Goal: Information Seeking & Learning: Check status

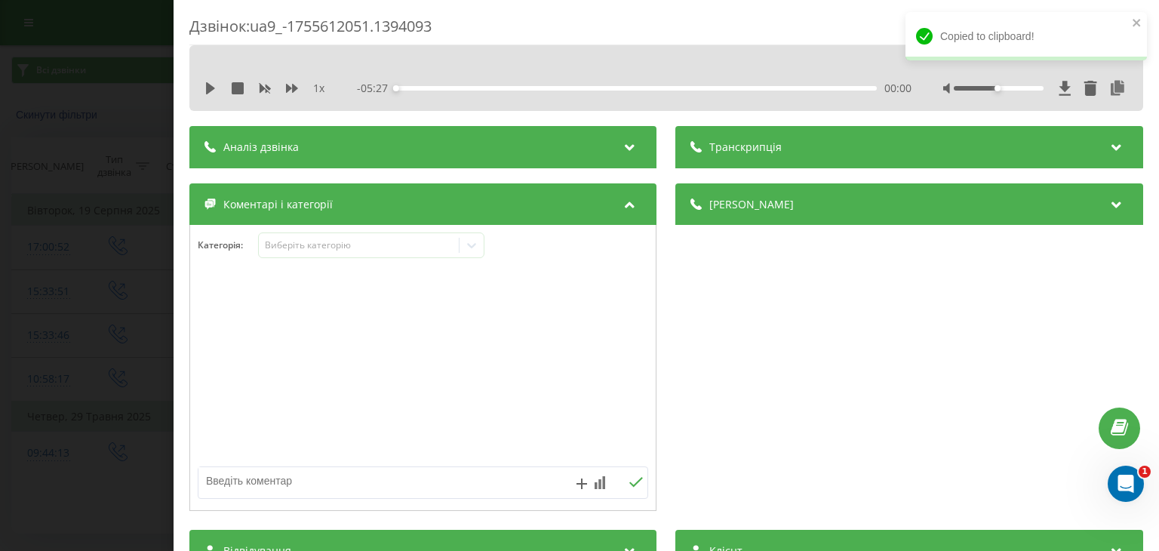
click at [150, 233] on div "Дзвінок : ua9_-1755612051.1394093 1 x - 05:27 00:00 00:00 Транскрипція Для AI-а…" at bounding box center [579, 275] width 1159 height 551
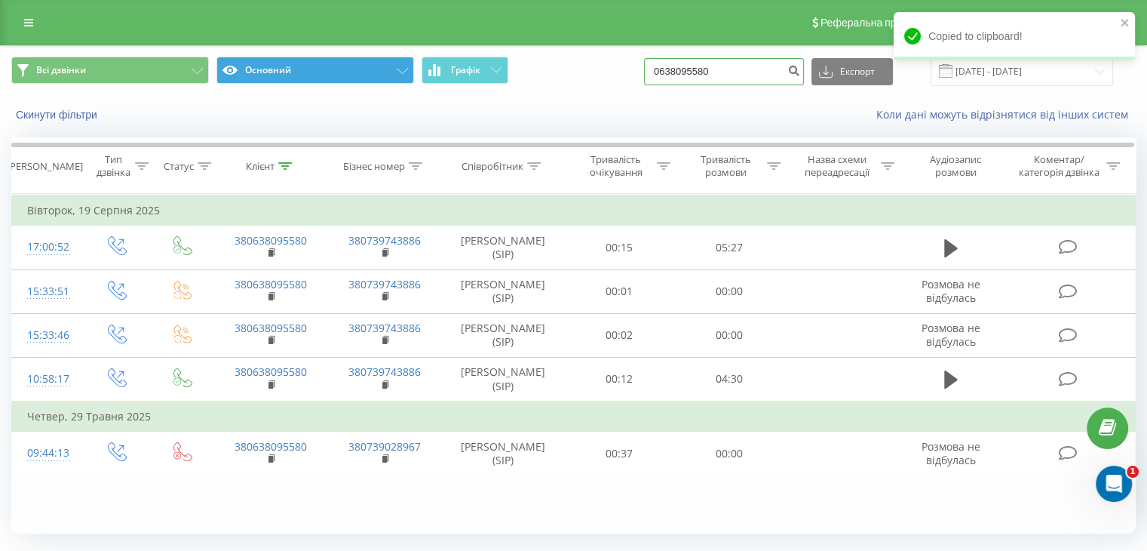
drag, startPoint x: 763, startPoint y: 77, endPoint x: 398, endPoint y: 80, distance: 364.4
click at [405, 75] on div "Всі дзвінки Основний Графік 0638095580 Експорт .csv .xls .xlsx [DATE] - [DATE]" at bounding box center [573, 71] width 1125 height 29
paste input "50710116"
type input "0507101160"
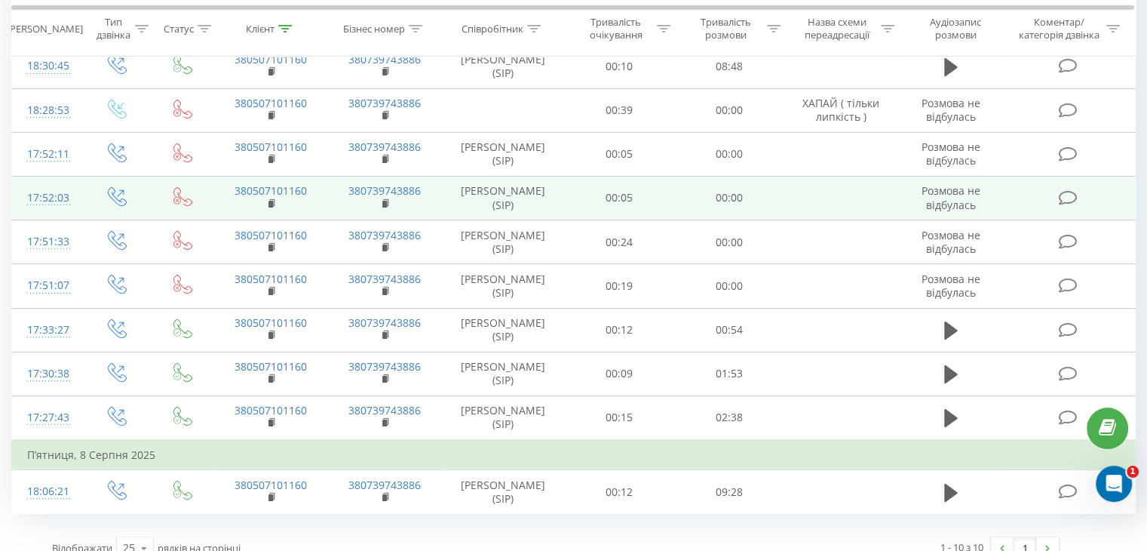
scroll to position [198, 0]
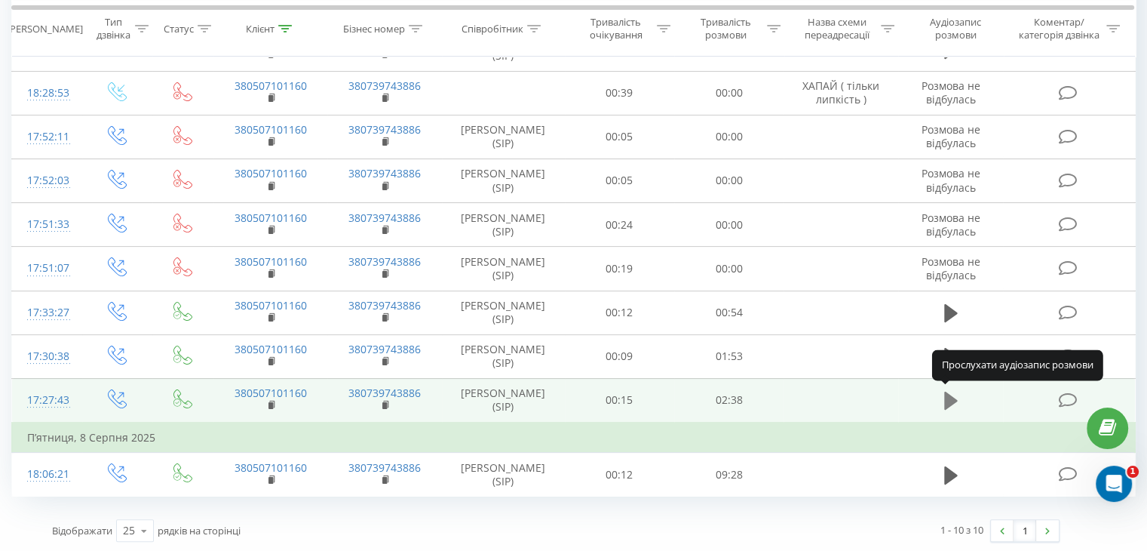
click at [951, 399] on icon at bounding box center [951, 401] width 14 height 18
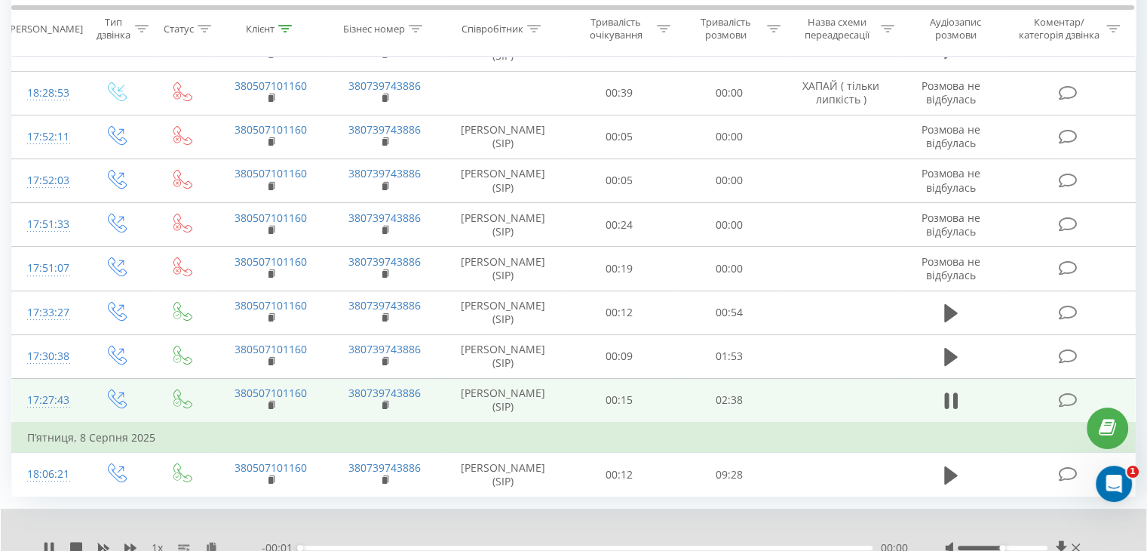
scroll to position [256, 0]
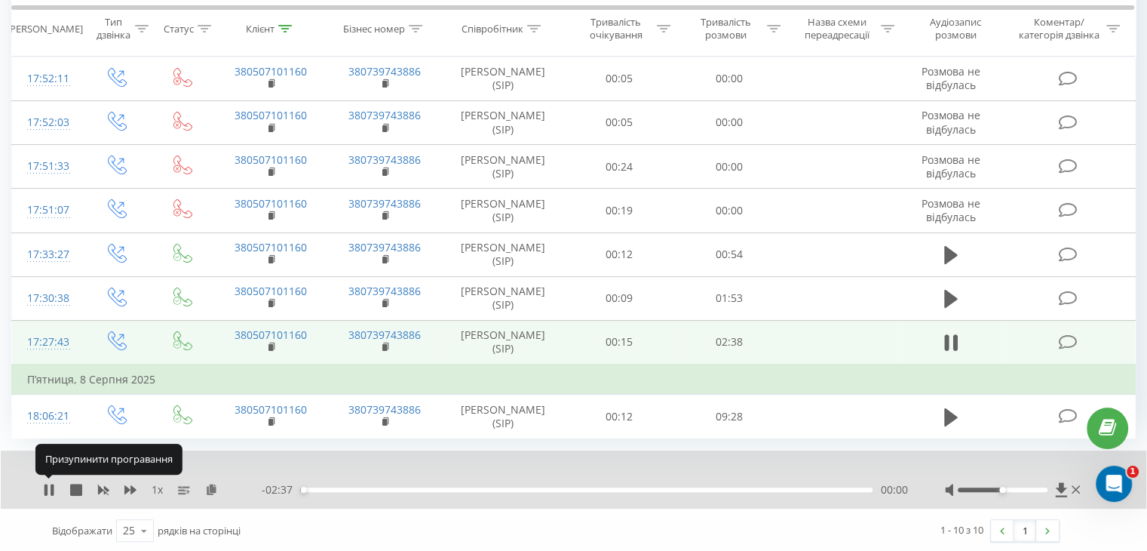
drag, startPoint x: 48, startPoint y: 481, endPoint x: 92, endPoint y: 486, distance: 44.0
click at [48, 484] on icon at bounding box center [49, 490] width 12 height 12
click at [1059, 487] on icon at bounding box center [1060, 490] width 11 height 14
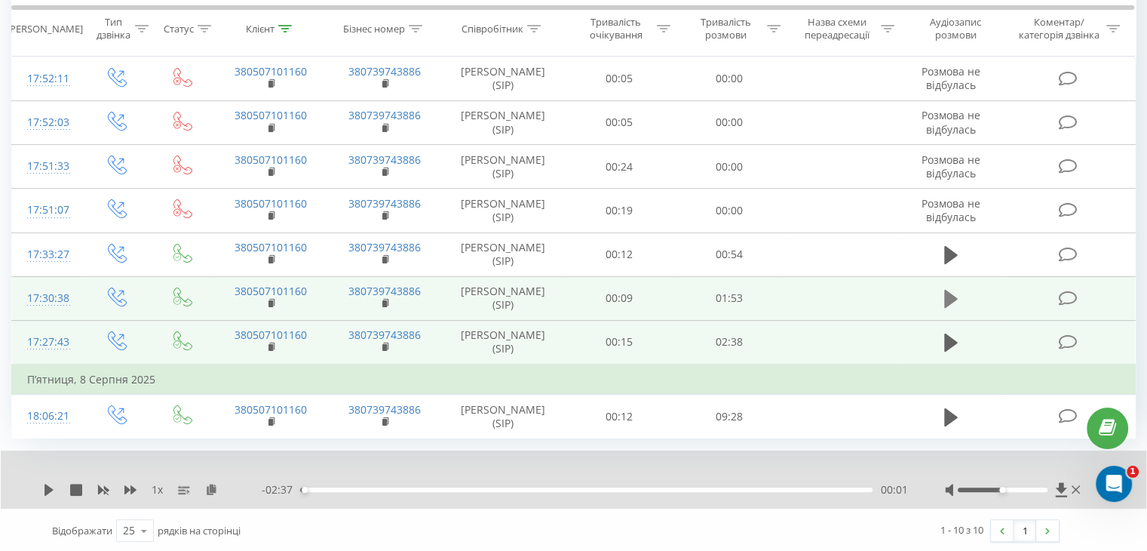
click at [950, 290] on icon at bounding box center [951, 298] width 14 height 21
drag, startPoint x: 334, startPoint y: 488, endPoint x: 344, endPoint y: 488, distance: 9.8
click at [339, 489] on div "00:05" at bounding box center [586, 489] width 573 height 5
click at [356, 489] on div "00:08" at bounding box center [586, 489] width 573 height 5
click at [408, 490] on div "- 01:41 00:12 00:12" at bounding box center [585, 489] width 646 height 15
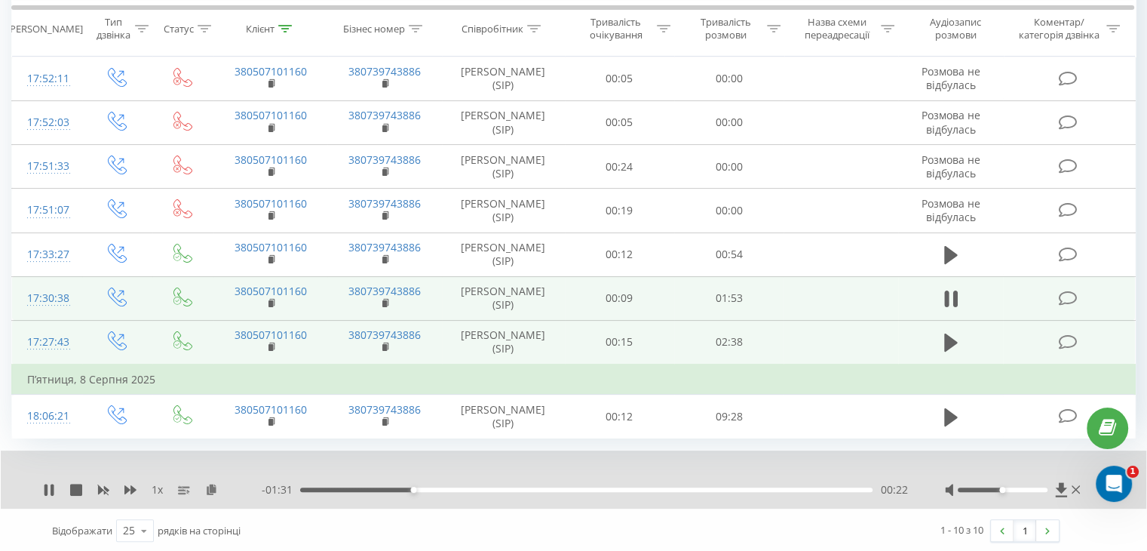
drag, startPoint x: 466, startPoint y: 487, endPoint x: 508, endPoint y: 484, distance: 42.4
click at [474, 487] on div "00:22" at bounding box center [586, 489] width 573 height 5
drag, startPoint x: 51, startPoint y: 488, endPoint x: 356, endPoint y: 459, distance: 306.2
click at [54, 487] on icon at bounding box center [49, 490] width 12 height 12
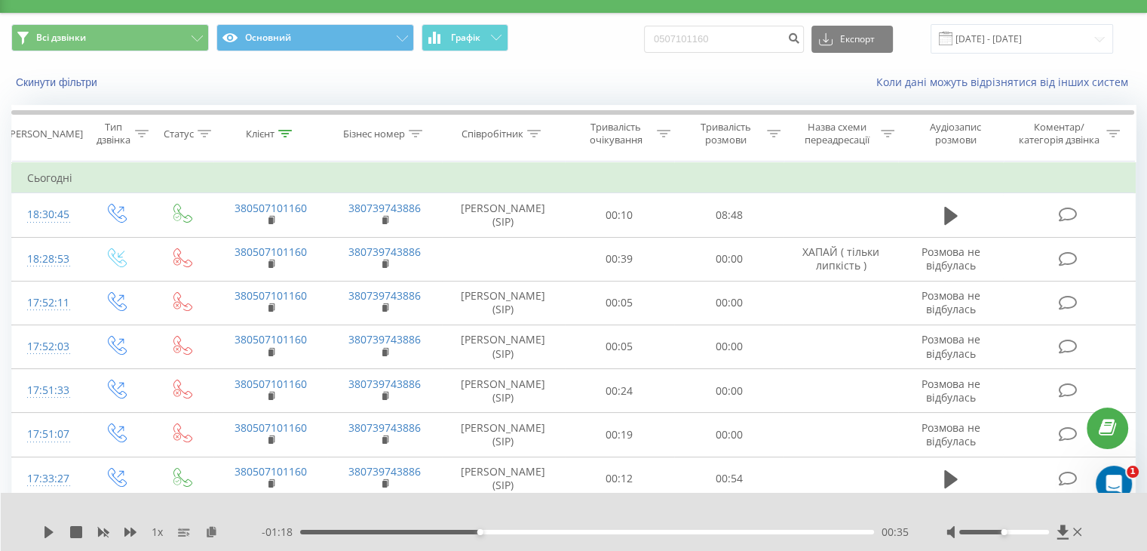
scroll to position [0, 0]
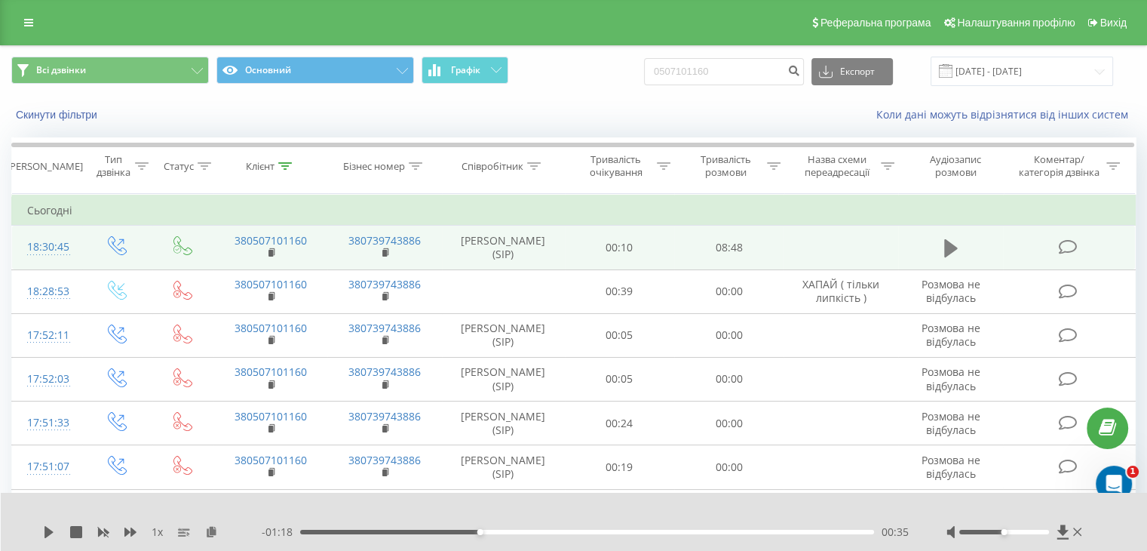
click at [945, 253] on icon at bounding box center [951, 248] width 14 height 18
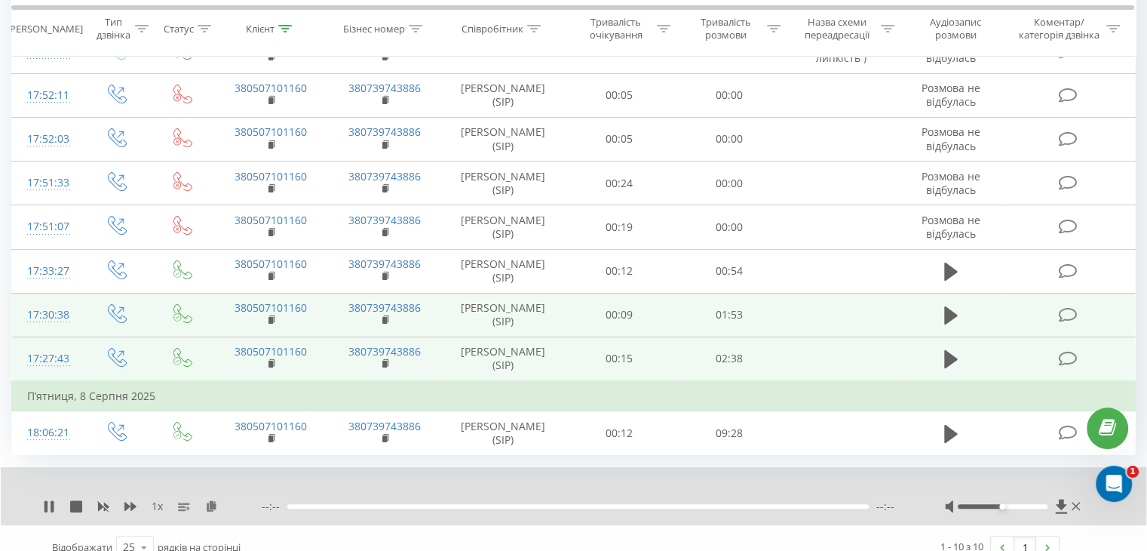
scroll to position [256, 0]
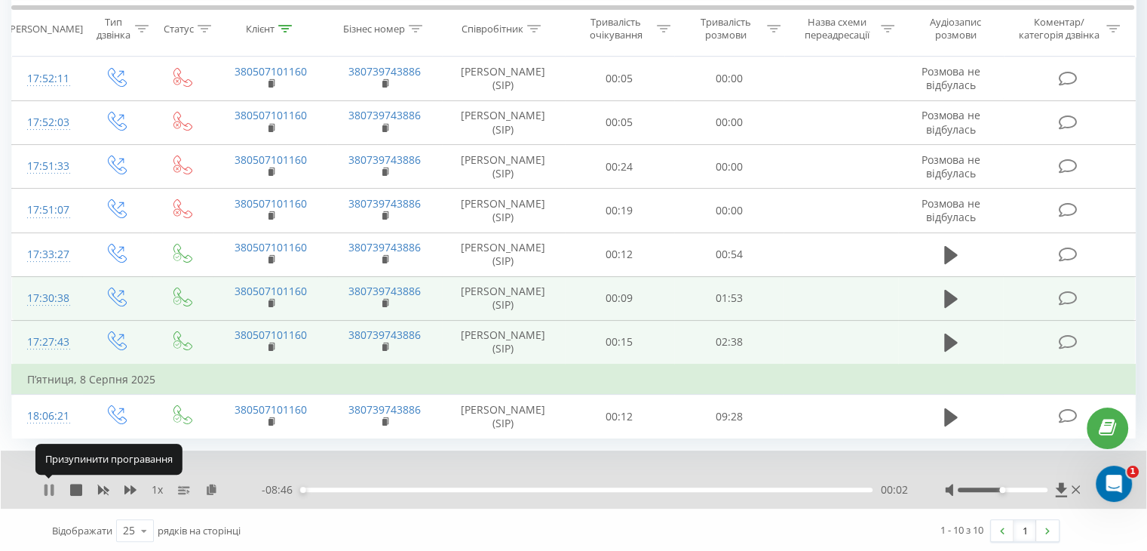
click at [50, 488] on icon at bounding box center [49, 490] width 12 height 12
click at [1064, 493] on icon at bounding box center [1061, 489] width 13 height 15
